Goal: Contribute content: Add original content to the website for others to see

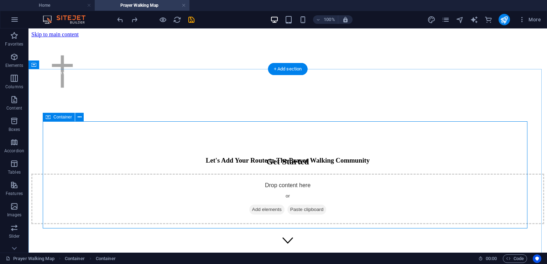
scroll to position [71, 0]
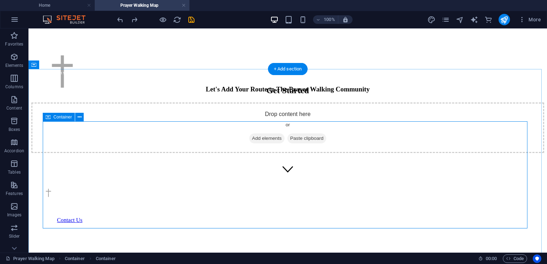
click at [266, 143] on span "Add elements" at bounding box center [266, 138] width 35 height 10
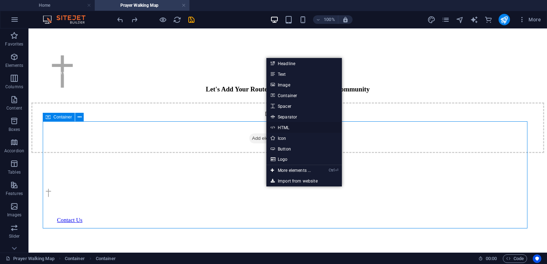
click at [285, 127] on link "HTML" at bounding box center [303, 127] width 75 height 11
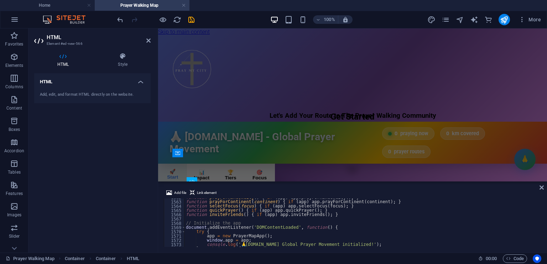
scroll to position [6626, 0]
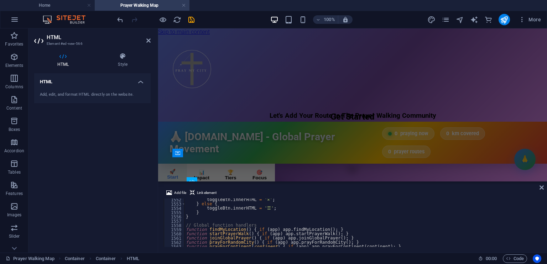
type textarea "</body>"
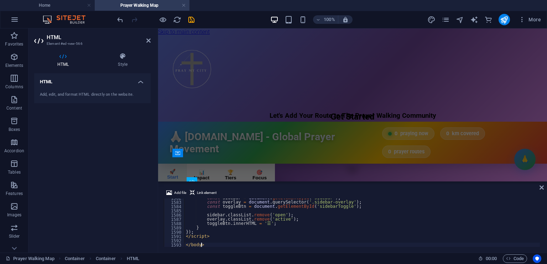
scroll to position [6756, 0]
type textarea "sidebar.classList.remove('open');"
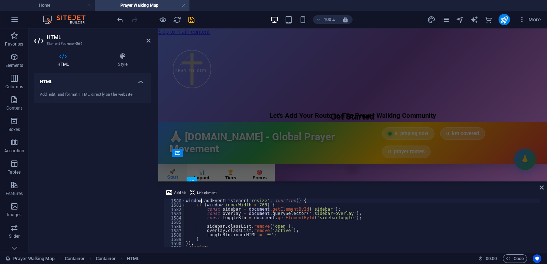
type textarea "// Handle window resize for responsive behavior"
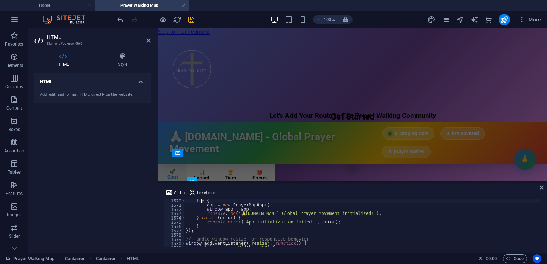
scroll to position [6698, 0]
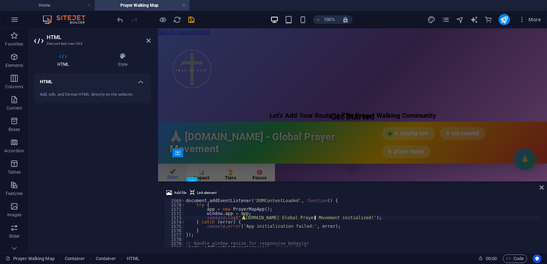
click at [314, 217] on div "document . addEventListener ( 'DOMContentLoaded' , function ( ) { try { app = n…" at bounding box center [361, 227] width 355 height 57
type textarea "// Initialize the app"
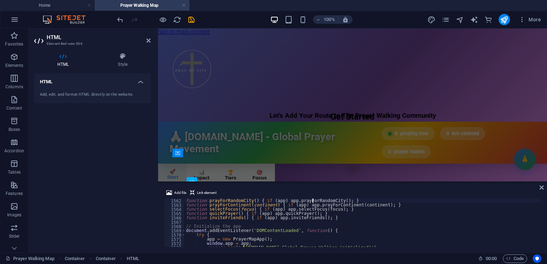
scroll to position [6663, 0]
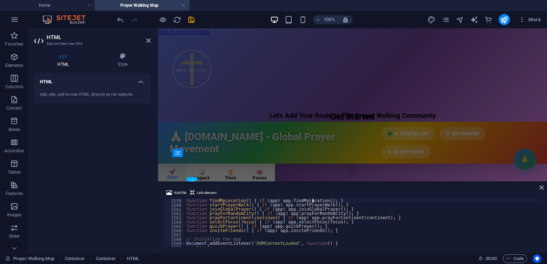
type textarea "// Global function handlers"
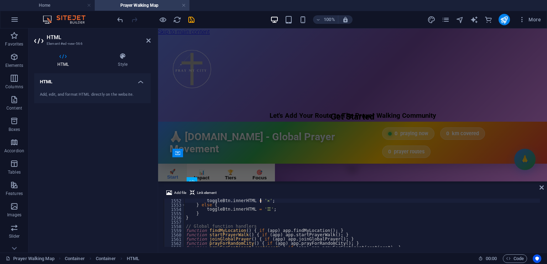
type textarea "if (sidebar.classList.contains('open')) {"
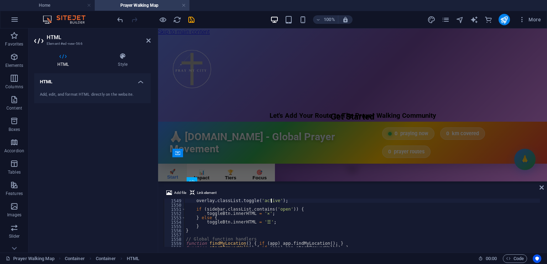
type textarea "sidebar.classList.toggle('open');"
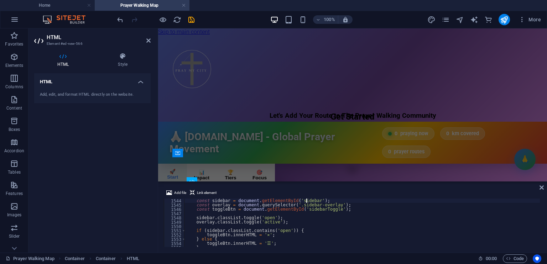
type textarea "function toggleSidebar() {"
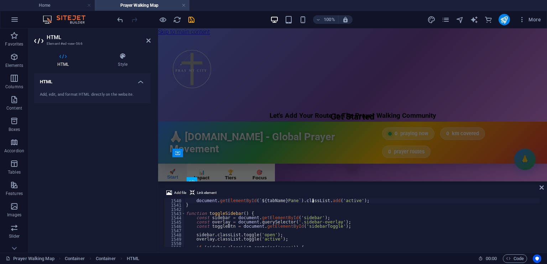
type textarea "document.querySelectorAll('.tab-pane').forEach(pane => pane.classList.remove('a…"
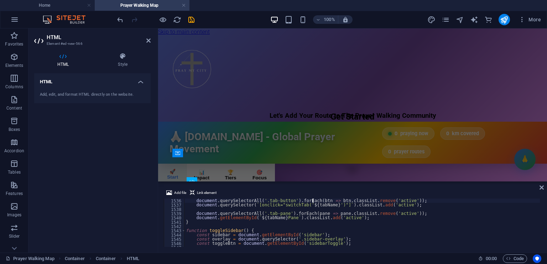
type textarea "function switchTab(tabName) {"
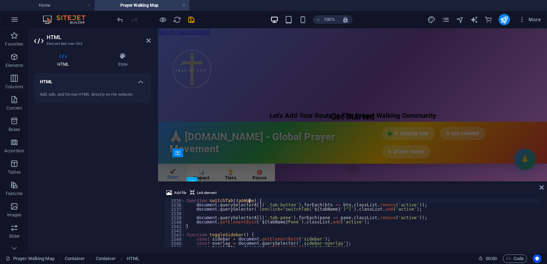
scroll to position [6552, 0]
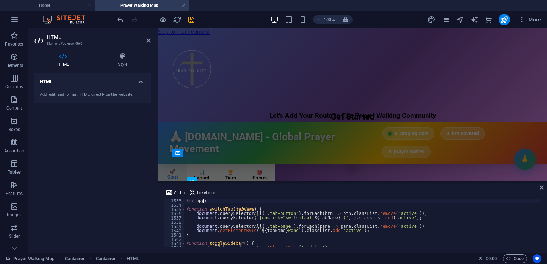
type textarea "// Global variables and functions"
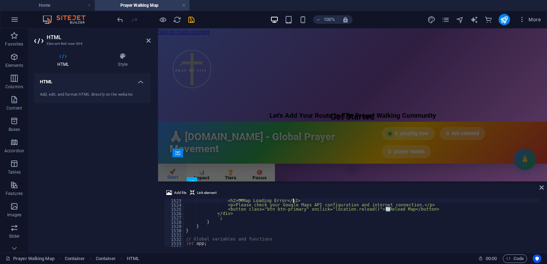
scroll to position [6497, 0]
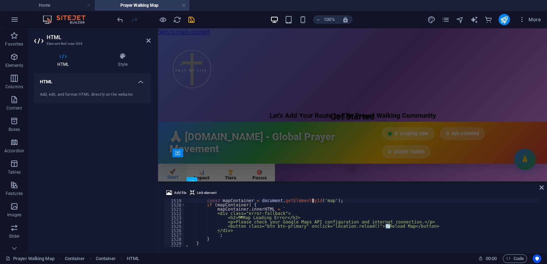
type textarea "showMapError() {"
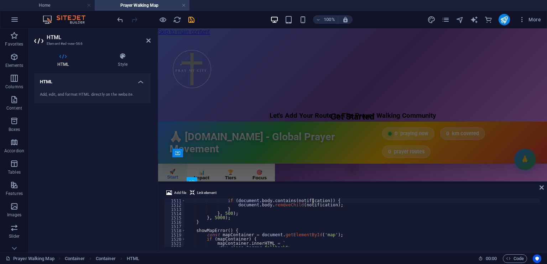
scroll to position [6450, 0]
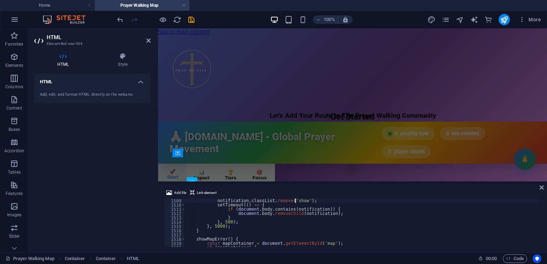
type textarea "setTimeout(() => {"
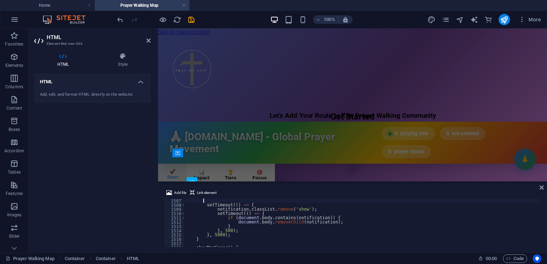
type textarea "setTimeout(() => notification.classList.add('show'), 100);"
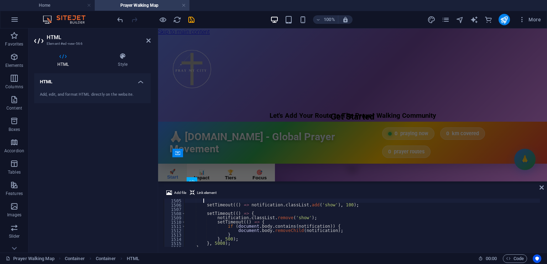
type textarea "document.body.appendChild(notification);"
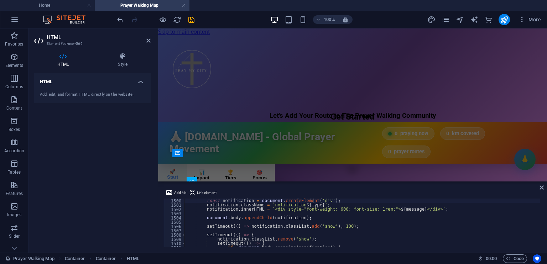
type textarea "showNotification(message, type = 'info') {"
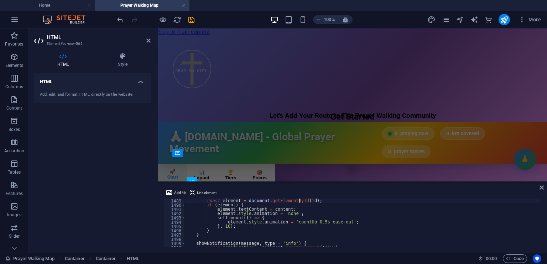
type textarea "updateElement(id, content) {"
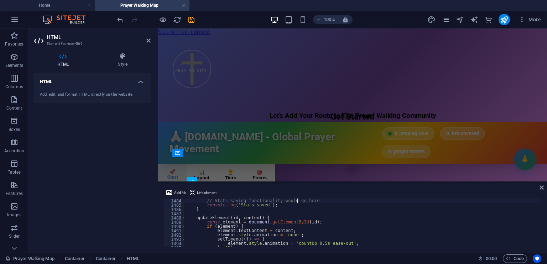
type textarea "saveStats() {"
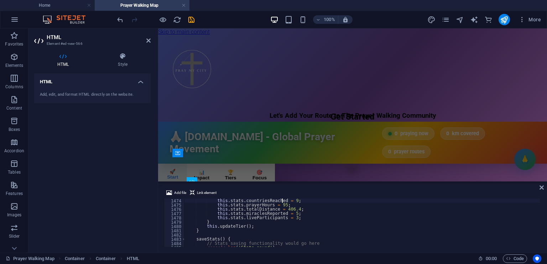
scroll to position [6292, 0]
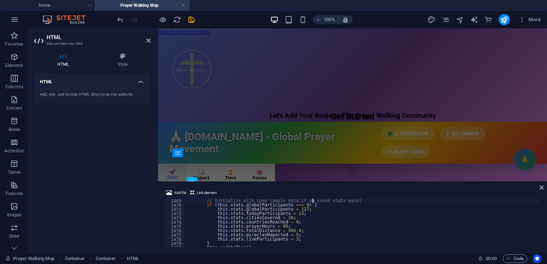
type textarea "loadStats() {"
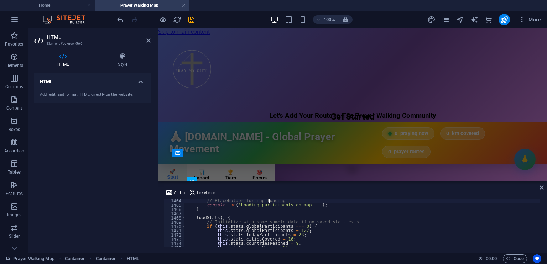
type textarea "loadParticipantsOnMap() {"
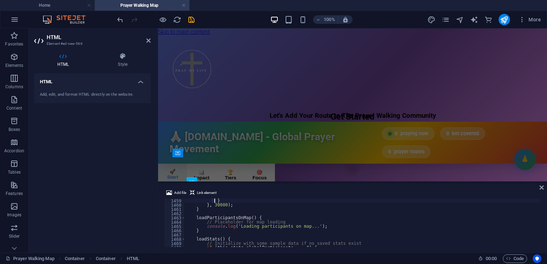
scroll to position [6223, 0]
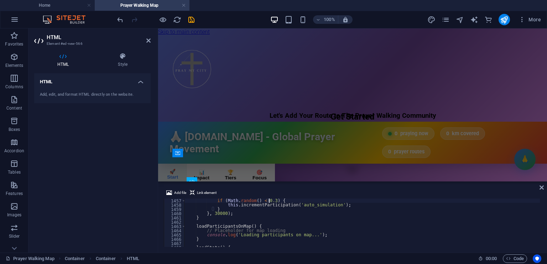
type textarea "setInterval(() => {"
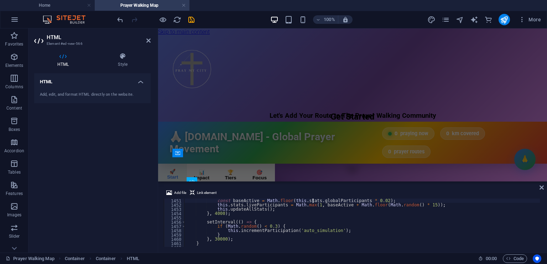
scroll to position [6193, 0]
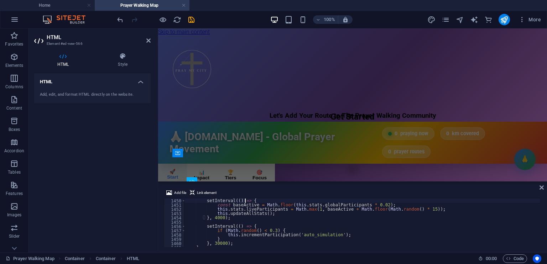
type textarea "startLiveUpdates() {"
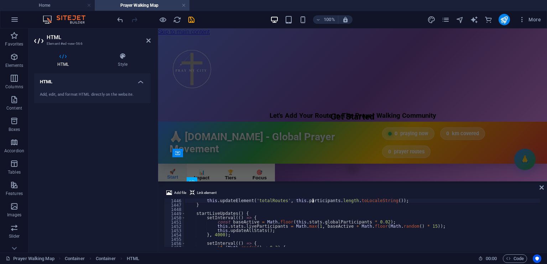
scroll to position [6172, 0]
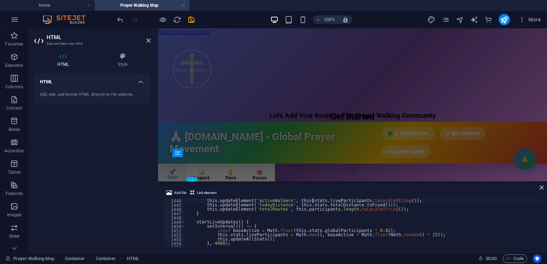
type textarea "// Header stats"
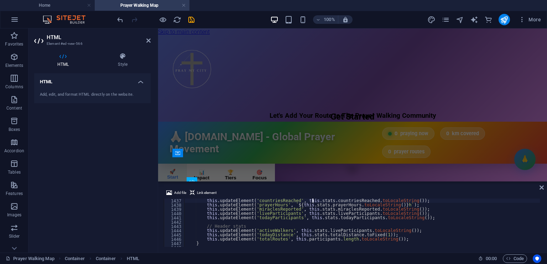
scroll to position [6134, 0]
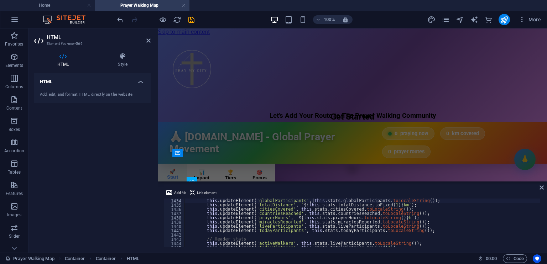
type textarea "updateAllStats() {"
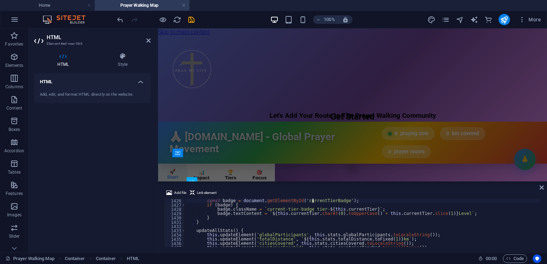
type textarea "updateTierDisplay() {"
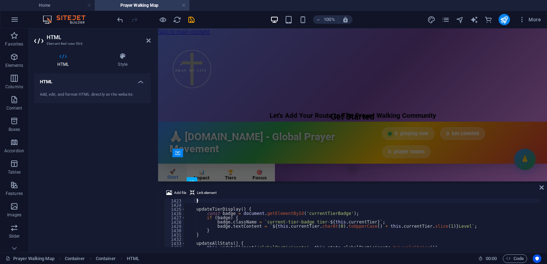
type textarea "this.updateTierDisplay();"
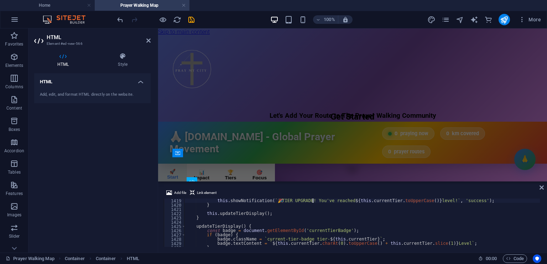
type textarea "if (oldTier !== this.currentTier) {"
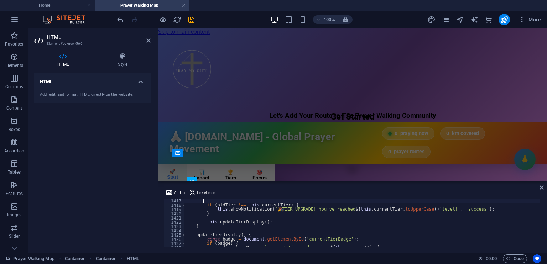
scroll to position [6044, 0]
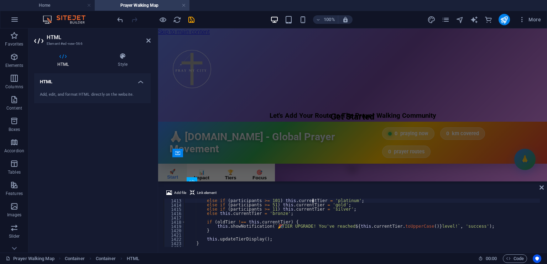
type textarea "if (participants >= 500) this.currentTier = 'diamond';"
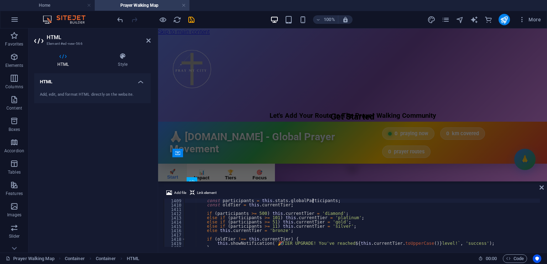
type textarea "updateTier() {"
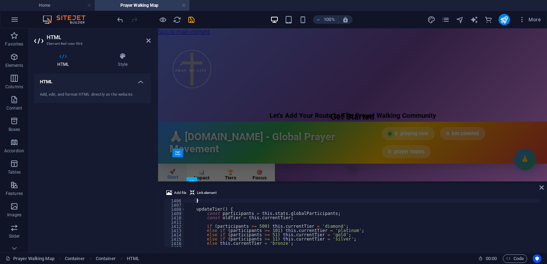
type textarea "console.log(`Participation type: ${type}`);"
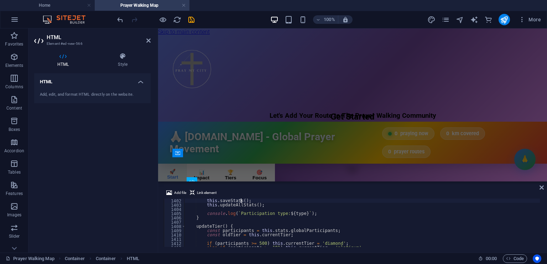
type textarea "this.updateTier();"
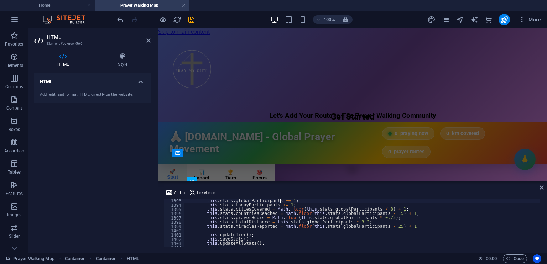
type textarea "incrementParticipation(type = 'general') {"
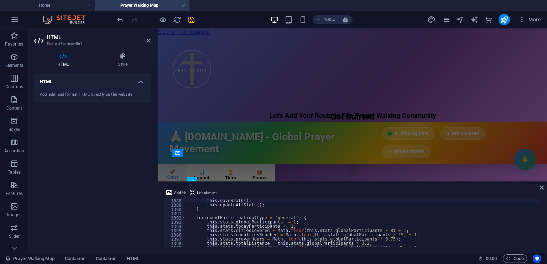
type textarea "this.participants.push(participant);"
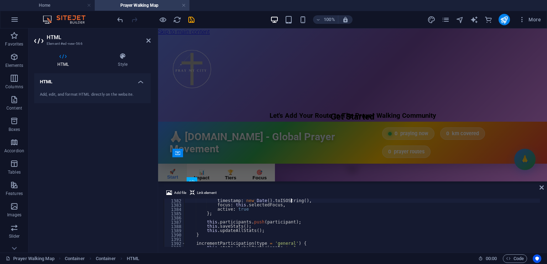
scroll to position [5894, 0]
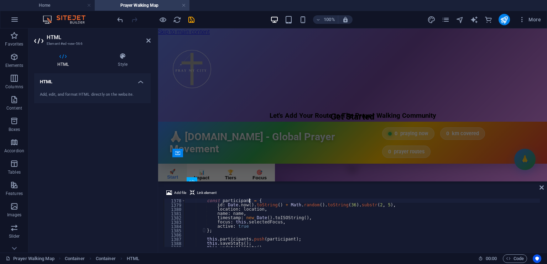
type textarea "addParticipant(location, name) {"
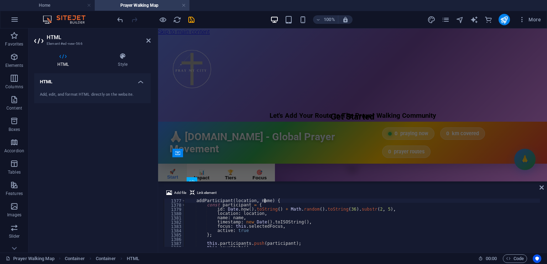
scroll to position [5873, 0]
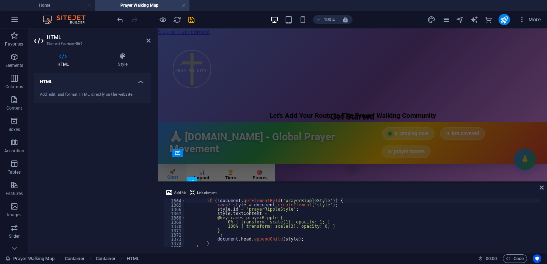
type textarea "// Add the animation keyframes if not already present"
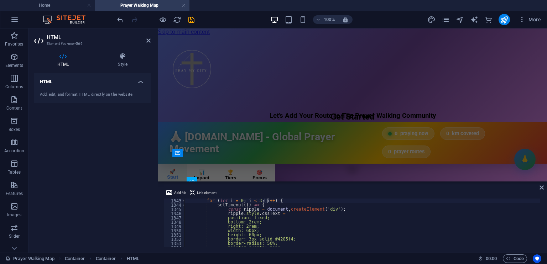
type textarea "// Create prayer ripple effect"
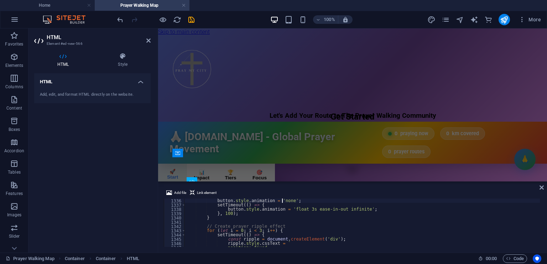
scroll to position [5698, 0]
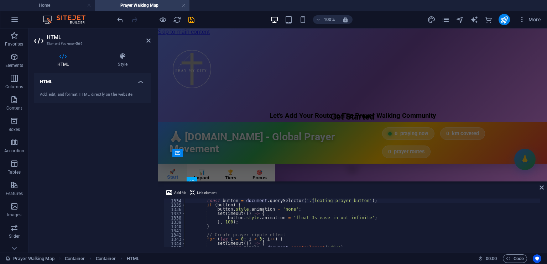
type textarea "createPrayerAnimation() {"
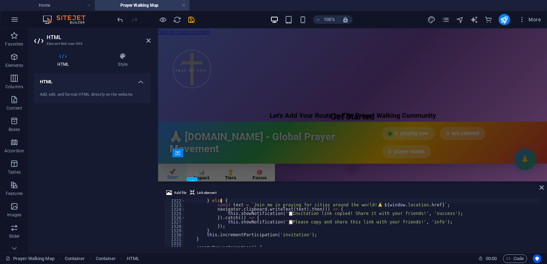
scroll to position [5642, 0]
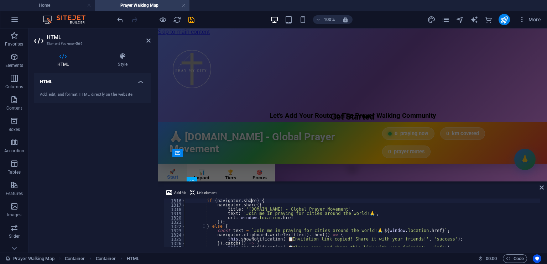
type textarea "inviteFriends() {"
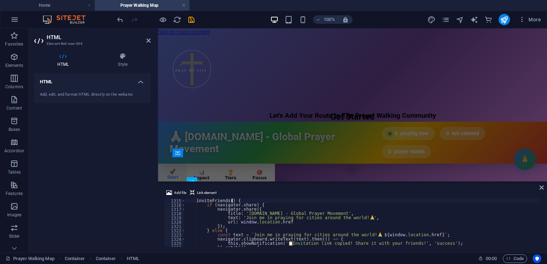
scroll to position [5608, 0]
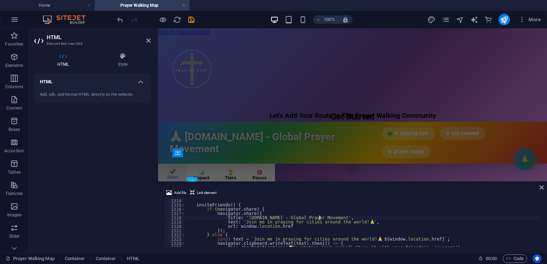
click at [319, 217] on div "inviteFriends ( ) { if ( navigator . share ) { navigator . share ({ title : '[D…" at bounding box center [361, 227] width 355 height 57
click at [286, 219] on div "inviteFriends ( ) { if ( navigator . share ) { navigator . share ({ title : '[D…" at bounding box center [361, 227] width 355 height 57
type textarea "inviteFriends() {"
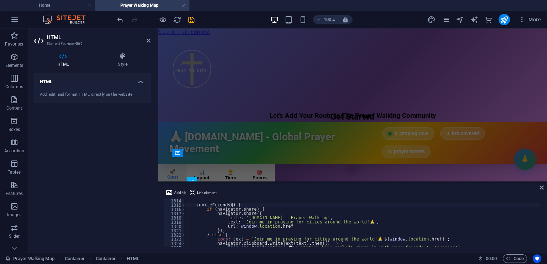
scroll to position [0, 0]
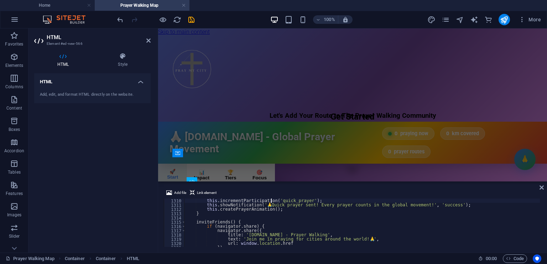
type textarea "quickPrayer() {"
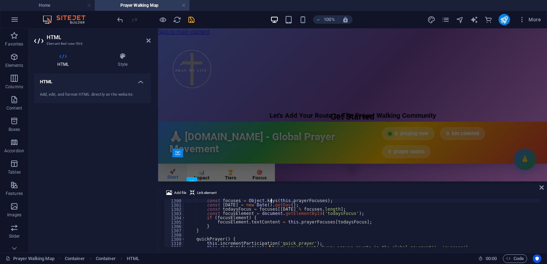
type textarea "setDailyFocus() {"
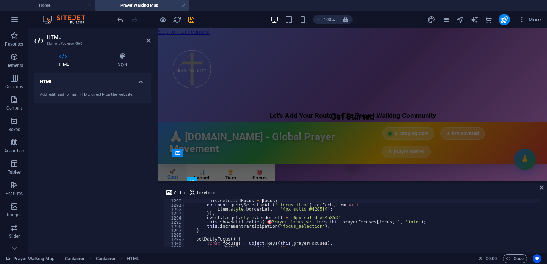
type textarea "selectFocus(focus) {"
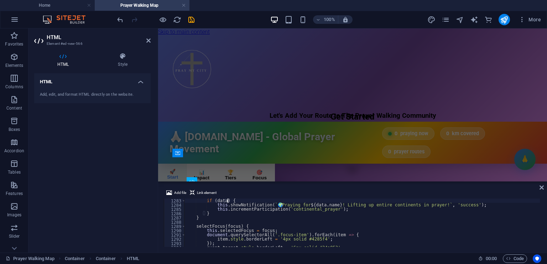
type textarea "const data = continentData[continent];"
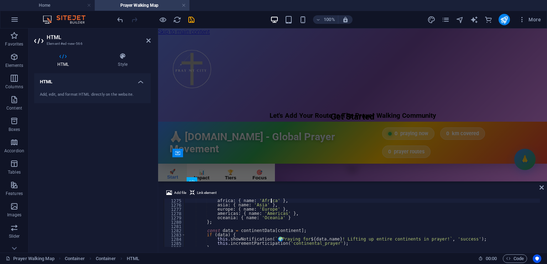
type textarea "prayForContinent(continent) {"
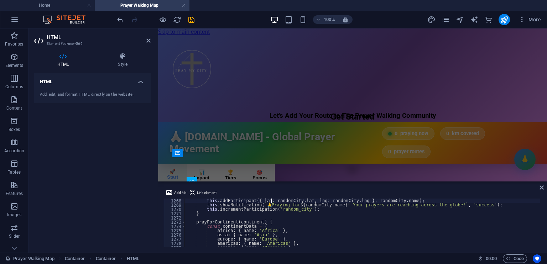
type textarea "const randomCity = cities[Math.floor(Math.random() * cities.length)];"
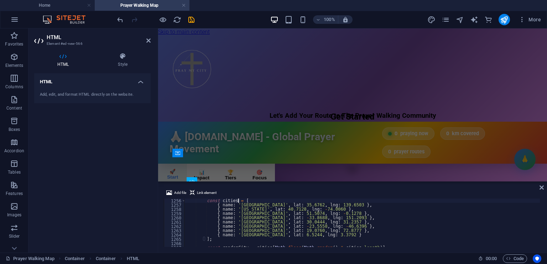
type textarea "prayForRandomCity() {"
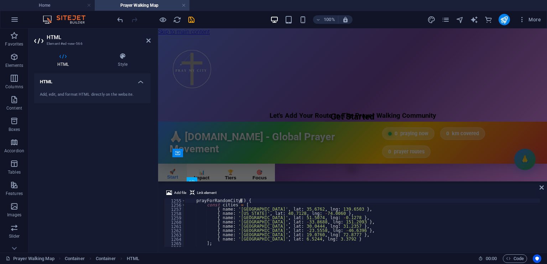
type textarea "joinGlobalPrayer() {"
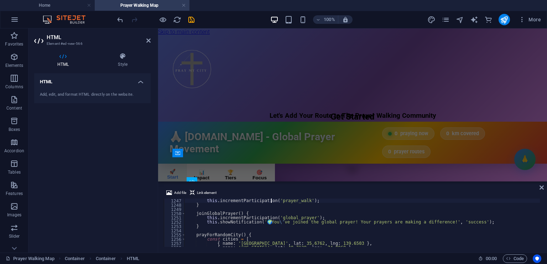
scroll to position [5318, 0]
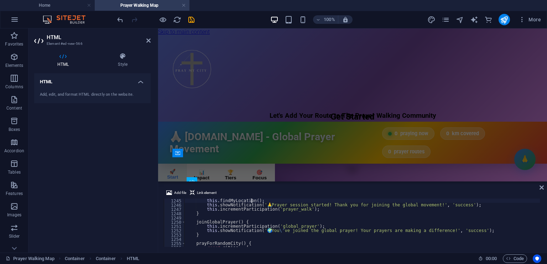
type textarea "startPrayerWalk() {"
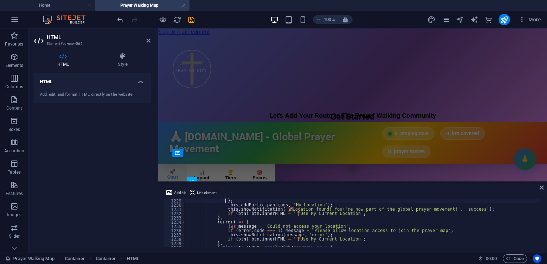
type textarea "navigator.geolocation.getCurrentPosition("
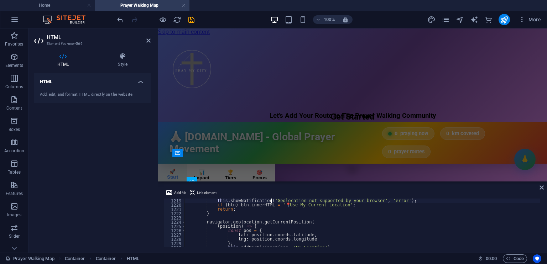
type textarea "if (!navigator.geolocation) {"
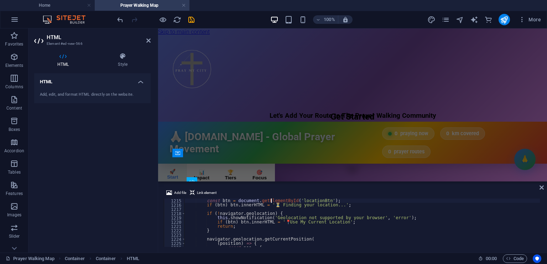
type textarea "findMyLocation() {"
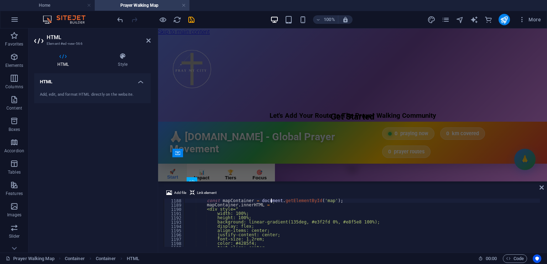
scroll to position [5070, 0]
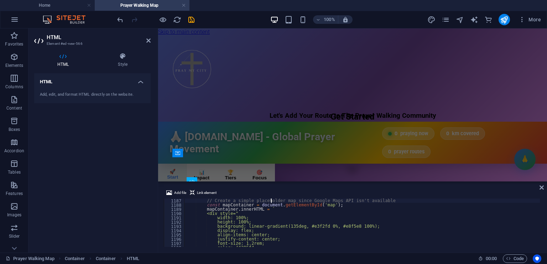
type textarea "async initMap() {"
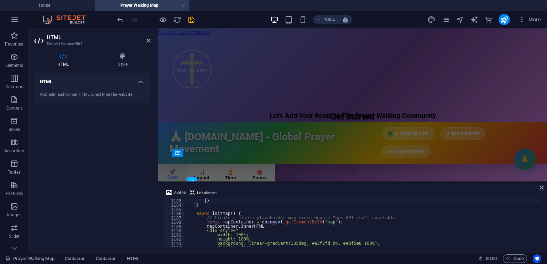
scroll to position [5049, 0]
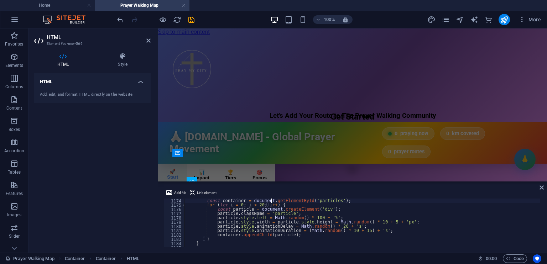
type textarea "createBackgroundParticles() {"
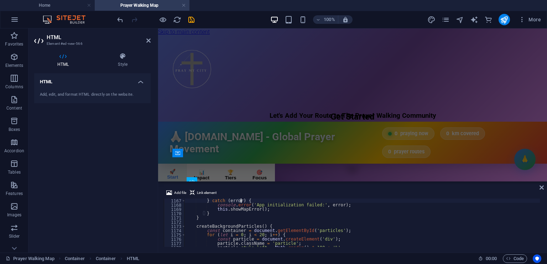
scroll to position [4976, 0]
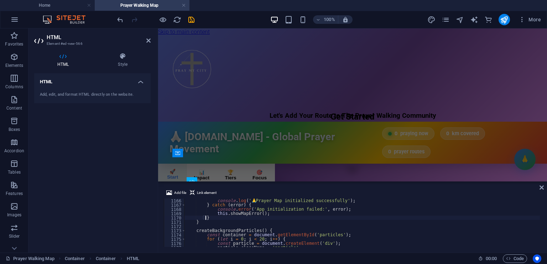
type textarea "}"
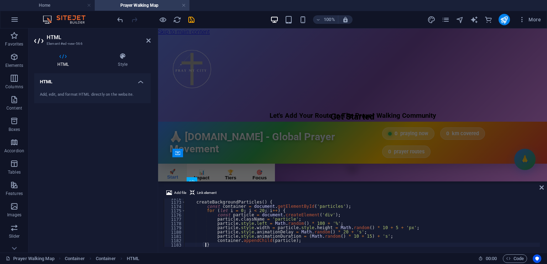
type textarea "}"
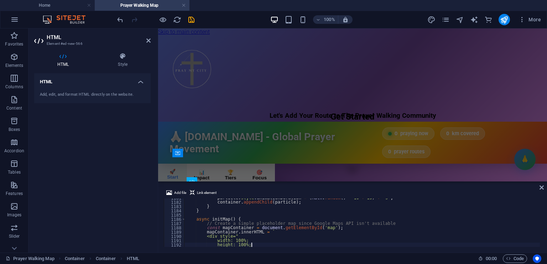
scroll to position [162, 0]
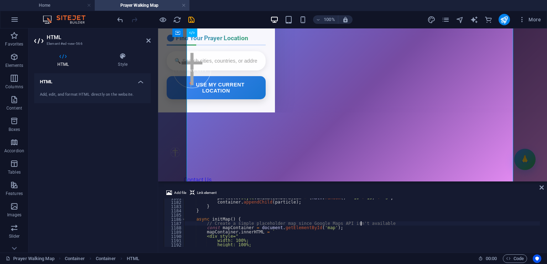
click at [362, 224] on div "particle . style . animationDuration = ( Math . random ( ) * 10 + 15 ) + 's' ; …" at bounding box center [361, 224] width 355 height 57
click at [336, 223] on div "particle . style . animationDuration = ( Math . random ( ) * 10 + 15 ) + 's' ; …" at bounding box center [361, 224] width 355 height 57
click at [362, 224] on div "particle . style . animationDuration = ( Math . random ( ) * 10 + 15 ) + 's' ; …" at bounding box center [361, 224] width 355 height 57
drag, startPoint x: 362, startPoint y: 224, endPoint x: 203, endPoint y: 221, distance: 158.8
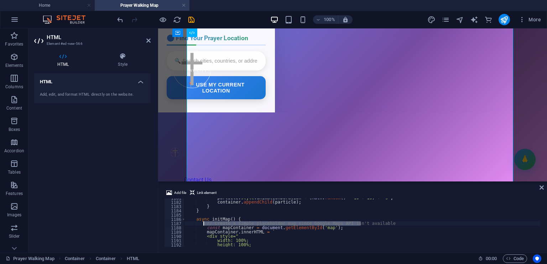
click at [203, 221] on div "particle . style . animationDuration = ( Math . random ( ) * 10 + 15 ) + 's' ; …" at bounding box center [361, 224] width 355 height 57
paste textarea "<iframe src="[URL][DOMAIN_NAME]" width="640" height="480"></iframe>"
click at [251, 239] on div "particle . style . animationDuration = ( Math . random ( ) * 10 + 15 ) + 's' ; …" at bounding box center [361, 224] width 355 height 57
click at [268, 234] on div "particle . style . animationDuration = ( Math . random ( ) * 10 + 15 ) + 's' ; …" at bounding box center [361, 224] width 355 height 57
click at [268, 238] on div "particle . style . animationDuration = ( Math . random ( ) * 10 + 15 ) + 's' ; …" at bounding box center [361, 224] width 355 height 57
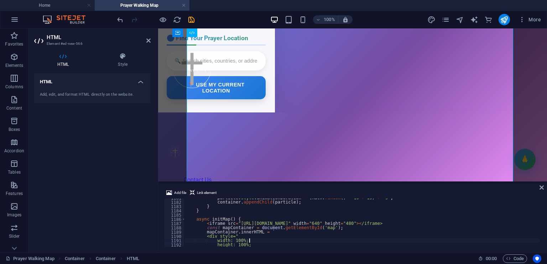
type textarea "width: 100%;"
click at [190, 17] on icon "save" at bounding box center [191, 20] width 8 height 8
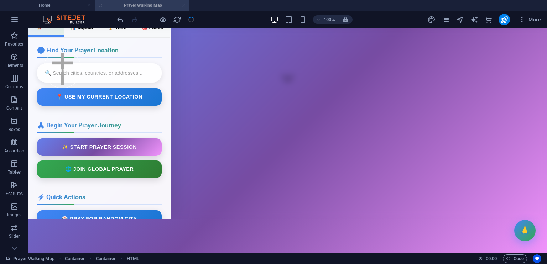
scroll to position [198, 0]
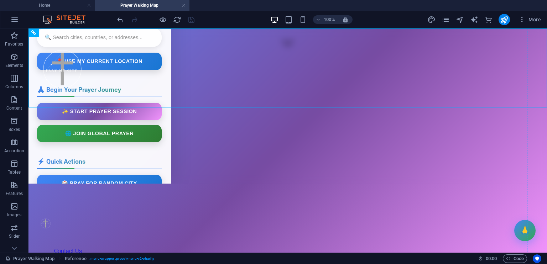
drag, startPoint x: 191, startPoint y: 94, endPoint x: 193, endPoint y: 131, distance: 36.7
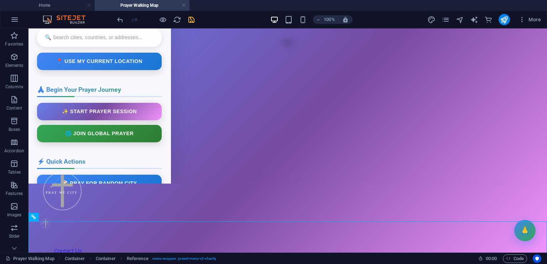
click at [191, 133] on div "[DOMAIN_NAME] - Global Prayer Movement ☰ 🙏 [DOMAIN_NAME] - Global Prayer Moveme…" at bounding box center [287, 71] width 518 height 224
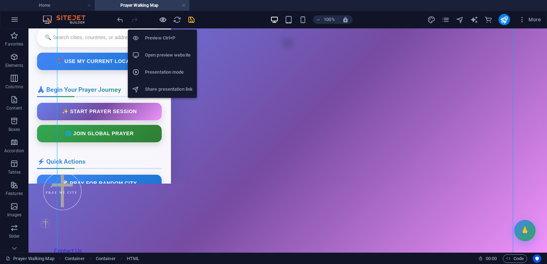
click at [162, 19] on icon "button" at bounding box center [163, 20] width 8 height 8
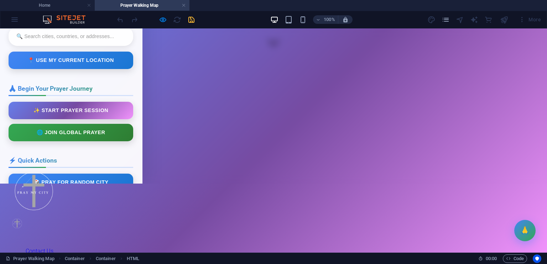
scroll to position [0, 0]
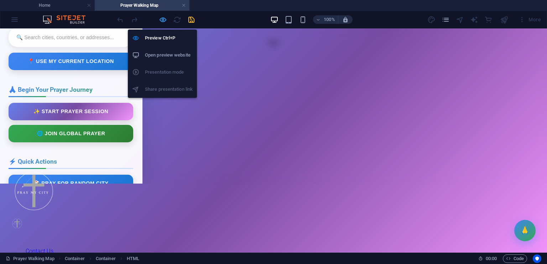
click at [163, 18] on icon "button" at bounding box center [163, 20] width 8 height 8
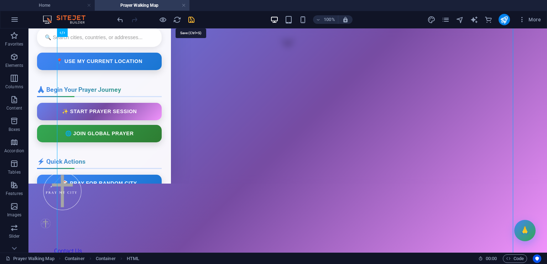
click at [192, 19] on icon "save" at bounding box center [191, 20] width 8 height 8
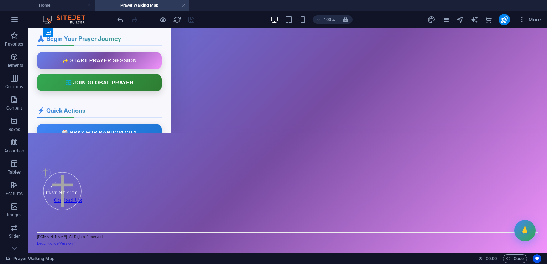
scroll to position [248, 0]
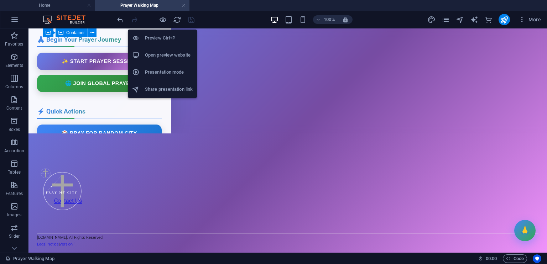
click at [171, 53] on h6 "Open preview website" at bounding box center [169, 55] width 48 height 9
click at [162, 20] on icon "button" at bounding box center [163, 20] width 8 height 8
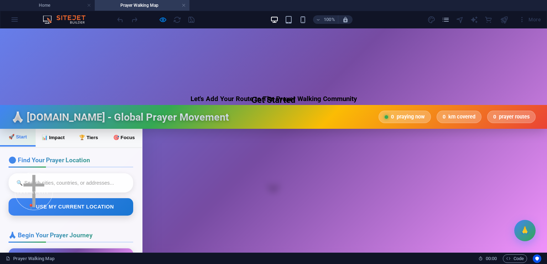
scroll to position [31, 0]
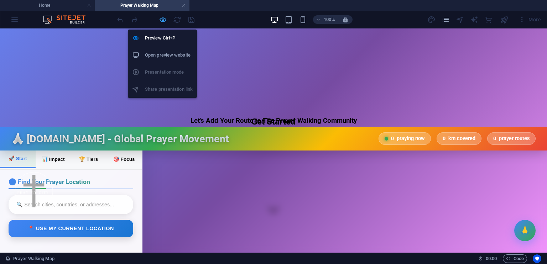
click at [163, 19] on icon "button" at bounding box center [163, 20] width 8 height 8
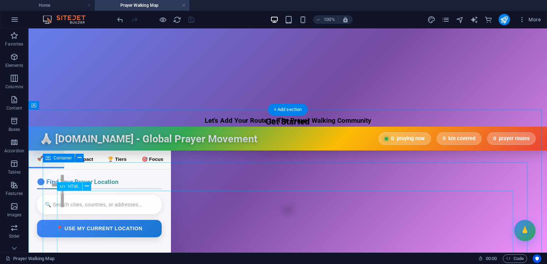
click at [293, 201] on div "[DOMAIN_NAME] - Global Prayer Movement ☰ 🙏 [DOMAIN_NAME] - Global Prayer Moveme…" at bounding box center [287, 239] width 518 height 224
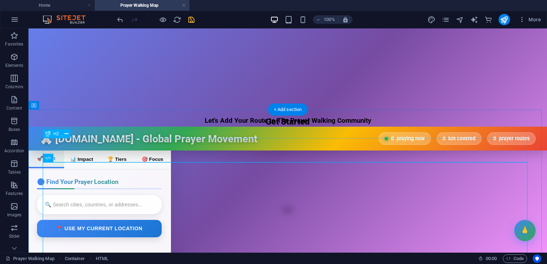
click at [294, 127] on div "Get Started" at bounding box center [287, 122] width 518 height 10
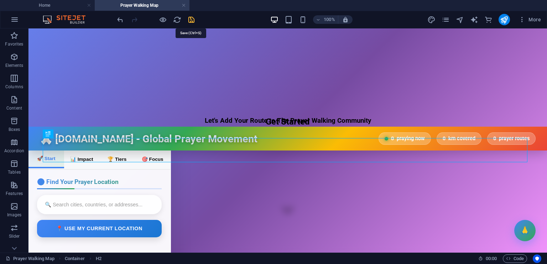
click at [193, 17] on icon "save" at bounding box center [191, 20] width 8 height 8
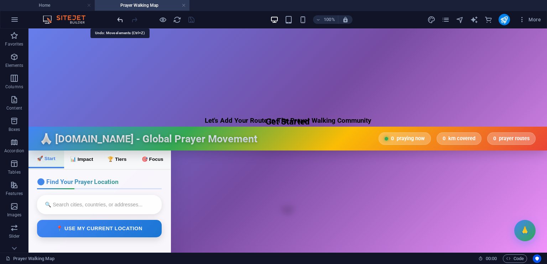
click at [122, 19] on icon "undo" at bounding box center [120, 20] width 8 height 8
click at [135, 18] on icon "redo" at bounding box center [134, 20] width 8 height 8
click at [192, 20] on icon "save" at bounding box center [191, 20] width 8 height 8
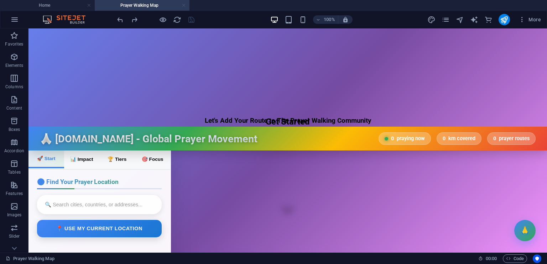
click at [184, 5] on link at bounding box center [184, 5] width 4 height 7
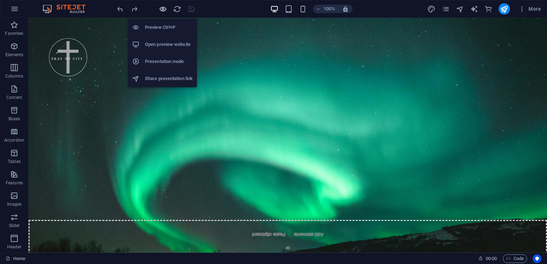
click at [163, 7] on icon "button" at bounding box center [163, 9] width 8 height 8
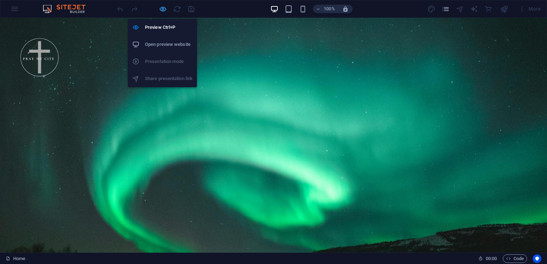
click at [163, 7] on icon "button" at bounding box center [163, 9] width 8 height 8
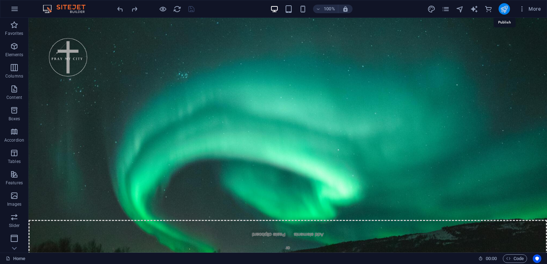
click at [504, 6] on icon "publish" at bounding box center [504, 9] width 8 height 8
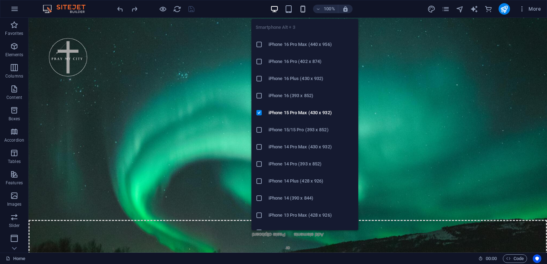
click at [304, 7] on icon "button" at bounding box center [303, 9] width 8 height 8
